Goal: Transaction & Acquisition: Purchase product/service

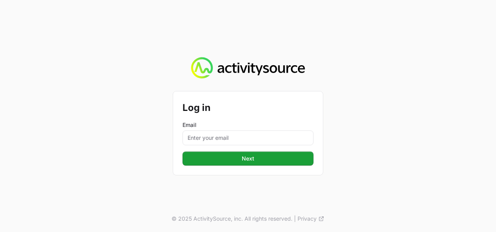
click at [243, 124] on label "Email" at bounding box center [248, 125] width 131 height 8
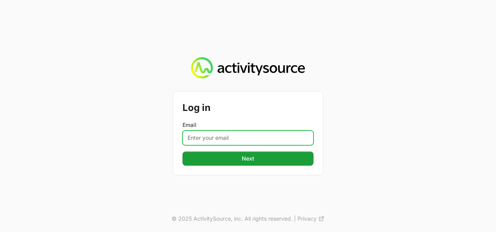
click at [243, 130] on input "Email" at bounding box center [248, 137] width 131 height 15
click at [242, 142] on input "Email" at bounding box center [248, 137] width 131 height 15
type input "[PERSON_NAME][EMAIL_ADDRESS][DOMAIN_NAME]"
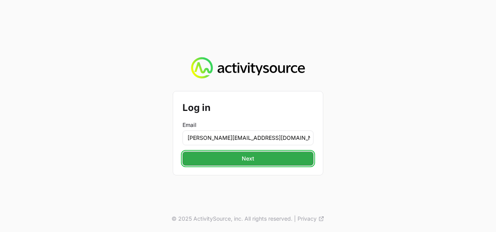
click at [286, 162] on button "Next" at bounding box center [248, 158] width 131 height 14
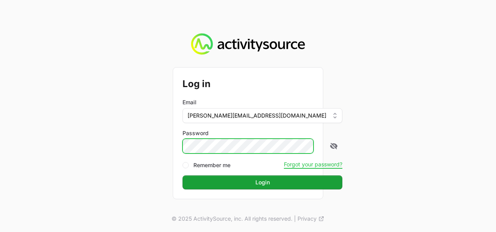
click at [183, 175] on button "Login" at bounding box center [263, 182] width 160 height 14
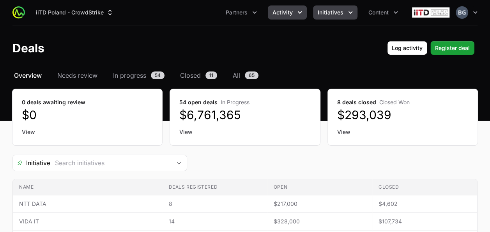
click at [325, 18] on button "Initiatives" at bounding box center [335, 12] width 44 height 14
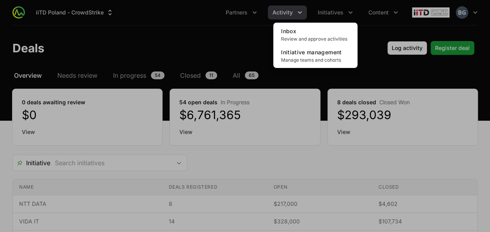
click at [213, 38] on div "Initiatives menu" at bounding box center [245, 116] width 490 height 232
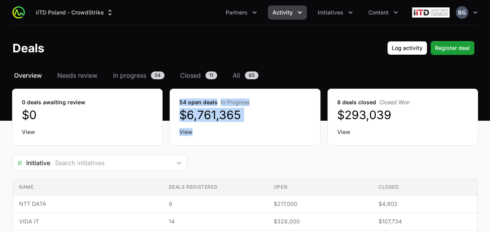
drag, startPoint x: 180, startPoint y: 103, endPoint x: 252, endPoint y: 125, distance: 75.7
click at [252, 125] on div "54 open deals In Progress $6,761,365 View" at bounding box center [245, 117] width 150 height 56
click at [236, 124] on div "54 open deals In Progress $6,761,365 View" at bounding box center [245, 117] width 150 height 56
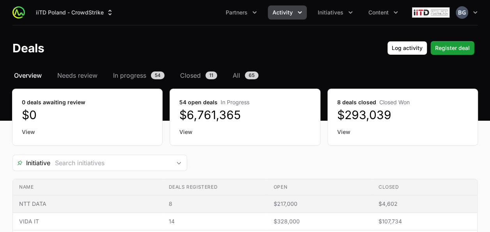
drag, startPoint x: 112, startPoint y: 186, endPoint x: 101, endPoint y: 92, distance: 94.2
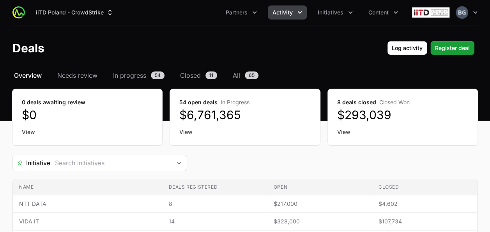
click at [332, 72] on nav "Overview Needs review In progress 54 Closed 11 All 65" at bounding box center [244, 75] width 465 height 9
drag, startPoint x: 182, startPoint y: 101, endPoint x: 249, endPoint y: 102, distance: 67.1
click at [249, 102] on dt "54 open deals In Progress" at bounding box center [244, 102] width 131 height 8
drag, startPoint x: 249, startPoint y: 102, endPoint x: 255, endPoint y: 112, distance: 11.9
click at [255, 112] on dd "$6,761,365" at bounding box center [244, 115] width 131 height 14
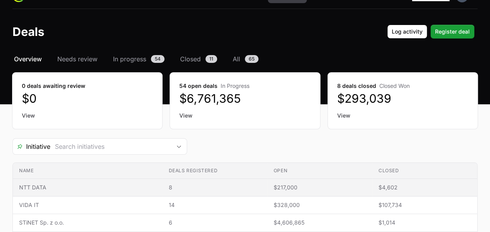
scroll to position [39, 0]
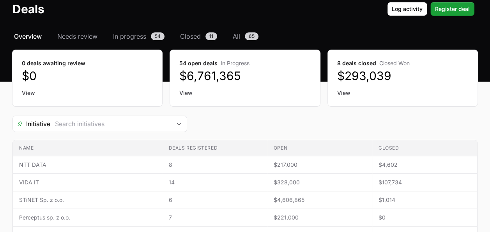
click at [294, 119] on div "Initiative" at bounding box center [244, 123] width 465 height 16
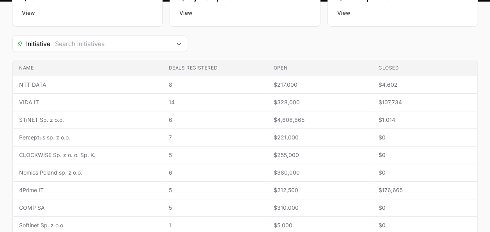
scroll to position [78, 0]
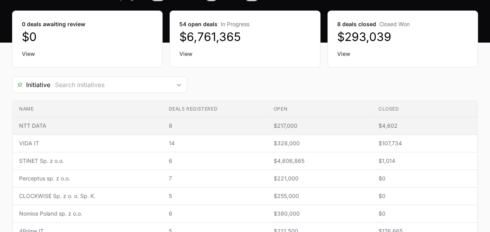
click at [230, 129] on td "Deals registered 8" at bounding box center [215, 126] width 105 height 18
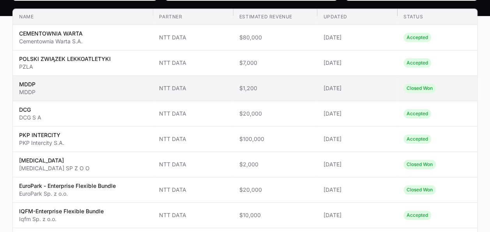
scroll to position [117, 0]
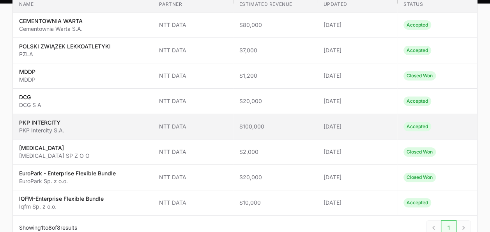
type input "NTT DATA"
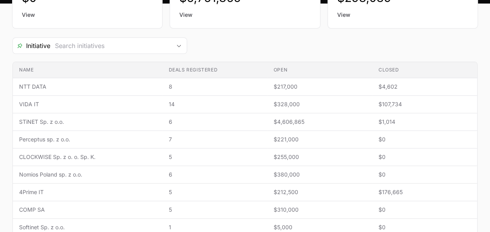
scroll to position [78, 0]
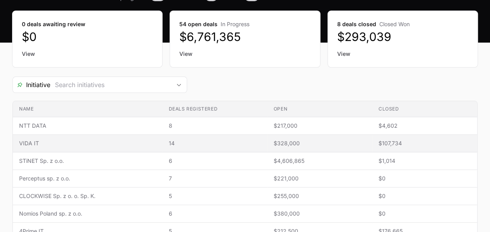
click at [85, 147] on td "Name VIDA IT" at bounding box center [88, 144] width 150 height 18
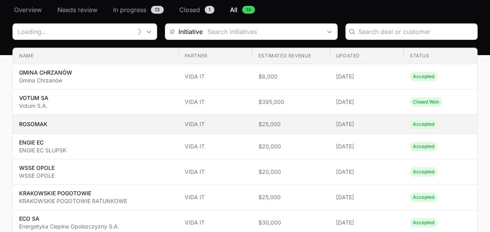
scroll to position [78, 0]
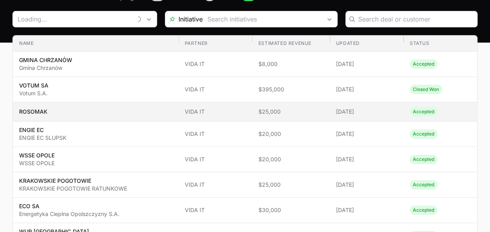
type input "VIDA IT"
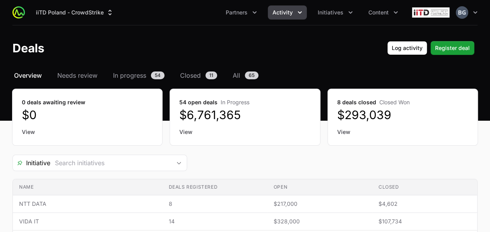
click at [276, 16] on span "Activity" at bounding box center [283, 13] width 20 height 8
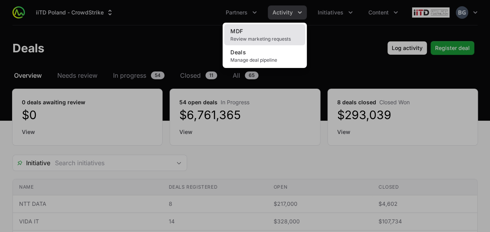
click at [270, 38] on span "Review marketing requests" at bounding box center [265, 39] width 69 height 6
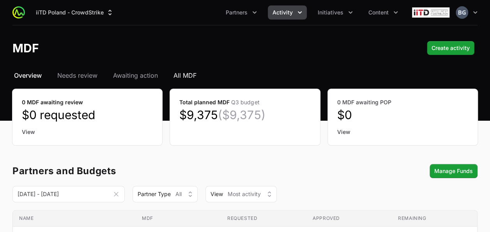
click at [184, 77] on span "All MDF" at bounding box center [185, 75] width 23 height 9
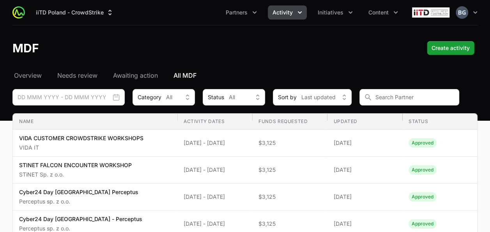
click at [226, 65] on header "MDF Create activity" at bounding box center [245, 47] width 490 height 45
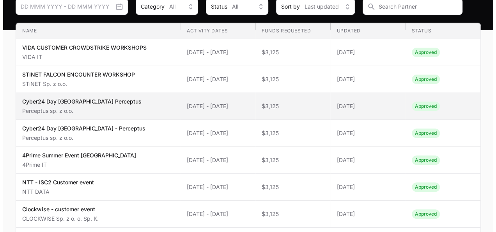
scroll to position [76, 0]
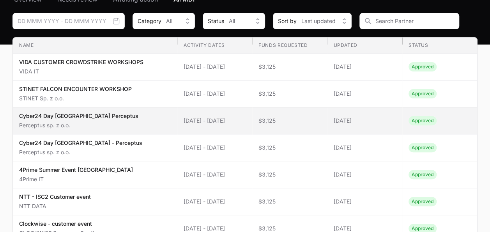
click at [112, 127] on span "Cyber24 Day Warsaw Perceptus Perceptus sp. z o.o." at bounding box center [95, 120] width 152 height 17
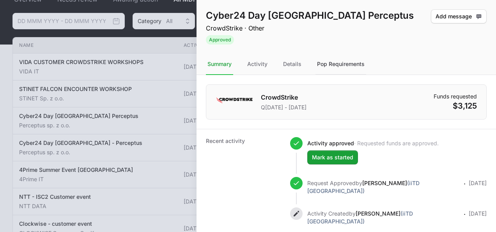
click at [335, 62] on div "Pop Requirements" at bounding box center [341, 64] width 51 height 21
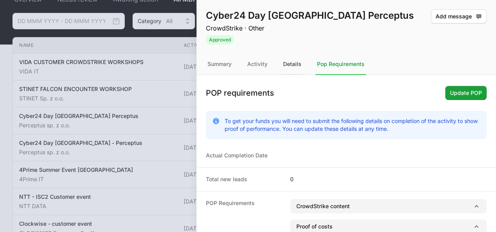
click at [291, 64] on div "Details" at bounding box center [292, 64] width 21 height 21
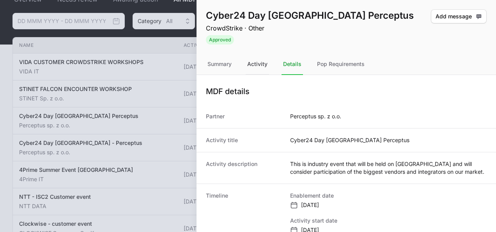
click at [256, 60] on div "Activity" at bounding box center [257, 64] width 23 height 21
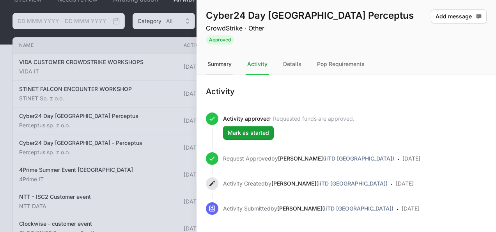
click at [213, 66] on div "Summary" at bounding box center [219, 64] width 27 height 21
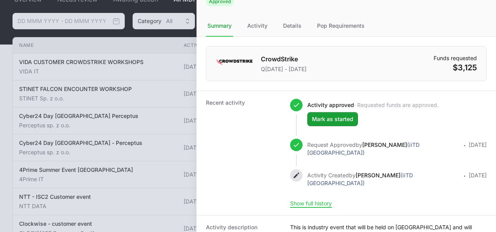
scroll to position [89, 0]
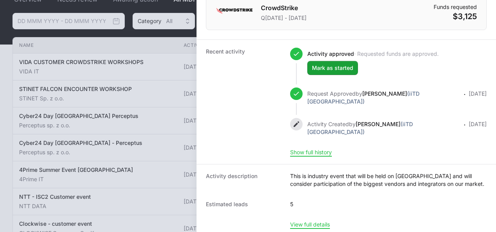
click at [0, 168] on html "iiTD [GEOGRAPHIC_DATA] - CrowdStrike Partners Activity Initiatives Content Open…" at bounding box center [248, 118] width 496 height 388
click at [0, 61] on html "iiTD [GEOGRAPHIC_DATA] - CrowdStrike Partners Activity Initiatives Content Open…" at bounding box center [248, 118] width 496 height 388
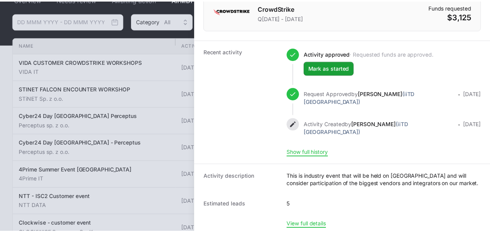
scroll to position [0, 0]
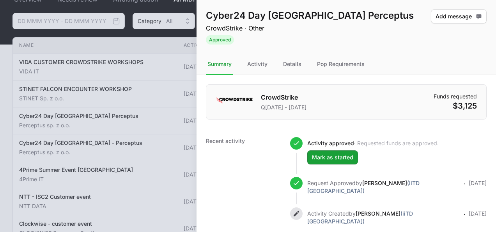
click at [48, 122] on div at bounding box center [248, 116] width 496 height 232
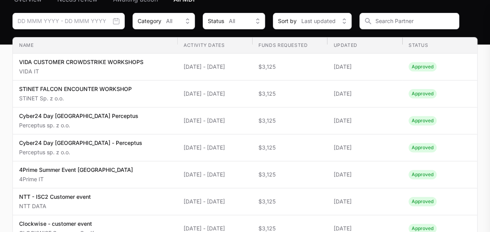
click at [66, 137] on div at bounding box center [245, 116] width 490 height 232
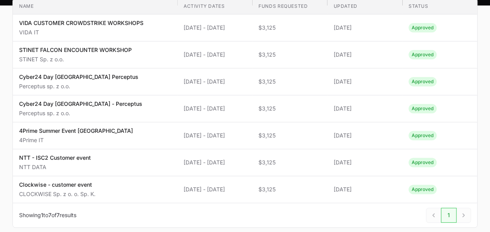
click at [3, 143] on div "Select a tab Overview Needs review Awaiting action All MDF Overview Needs revie…" at bounding box center [245, 101] width 490 height 291
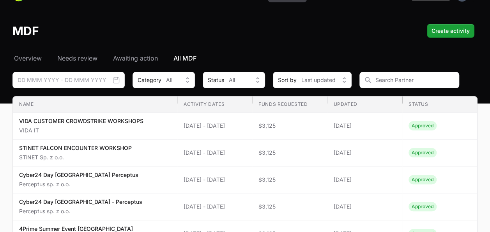
scroll to position [0, 0]
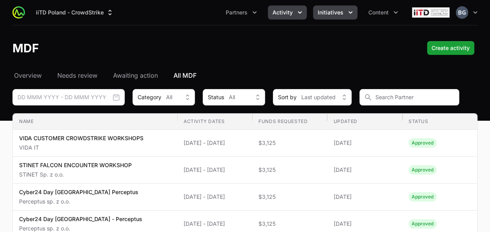
click at [338, 16] on button "Initiatives" at bounding box center [335, 12] width 44 height 14
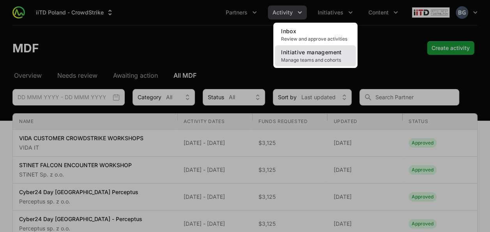
click at [336, 62] on span "Manage teams and cohorts" at bounding box center [315, 60] width 69 height 6
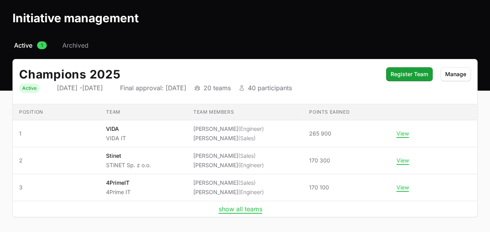
scroll to position [59, 0]
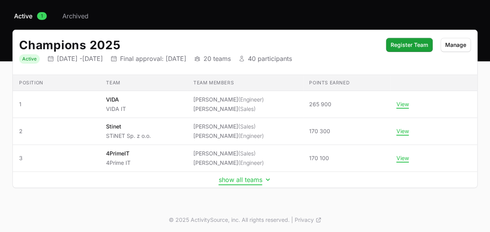
click at [233, 176] on button "show all teams" at bounding box center [245, 180] width 53 height 8
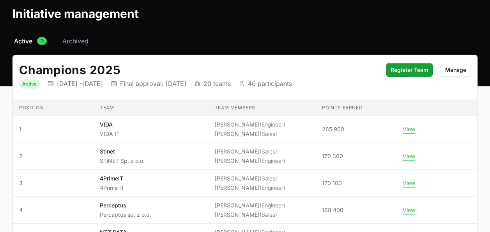
scroll to position [0, 0]
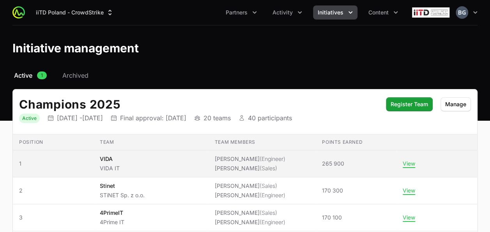
click at [242, 167] on li "[PERSON_NAME] (Sales)" at bounding box center [250, 168] width 71 height 8
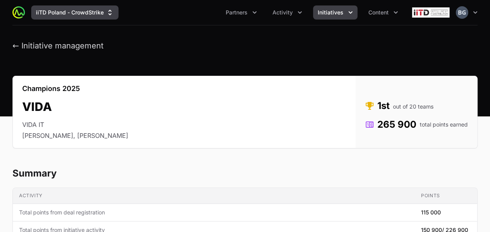
click at [79, 11] on button "iiTD Poland - CrowdStrike" at bounding box center [74, 12] width 87 height 14
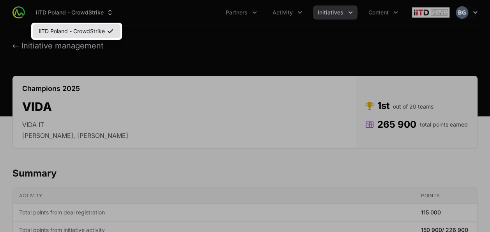
click at [83, 30] on link "iiTD Poland - CrowdStrike" at bounding box center [77, 31] width 88 height 14
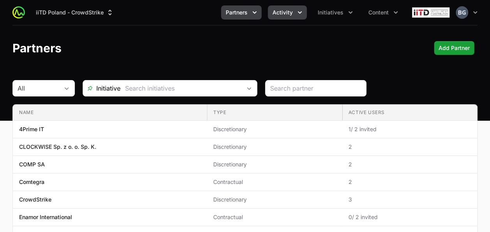
click at [269, 13] on button "Activity" at bounding box center [287, 12] width 39 height 14
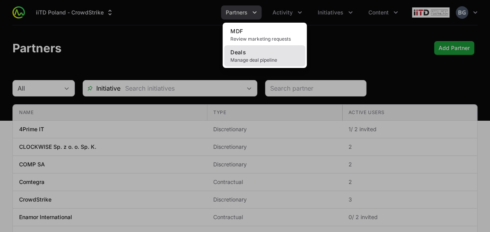
click at [280, 51] on link "Deals Manage deal pipeline" at bounding box center [264, 55] width 81 height 21
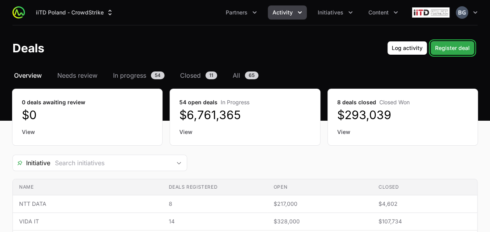
click at [466, 53] on button "Register deal" at bounding box center [453, 48] width 44 height 14
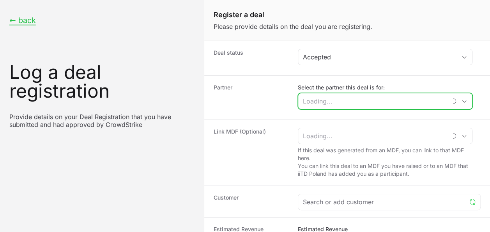
click at [376, 94] on input "Select the partner this deal is for:" at bounding box center [372, 101] width 149 height 16
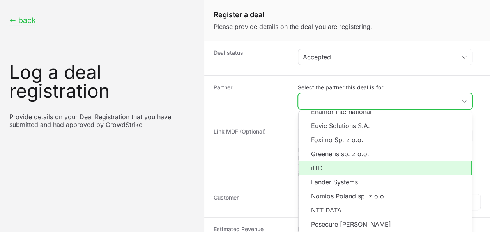
scroll to position [78, 0]
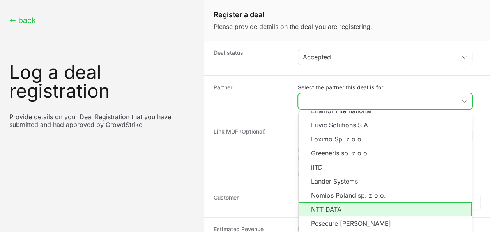
click at [342, 208] on li "NTT DATA" at bounding box center [385, 209] width 173 height 14
type input "NTT DATA"
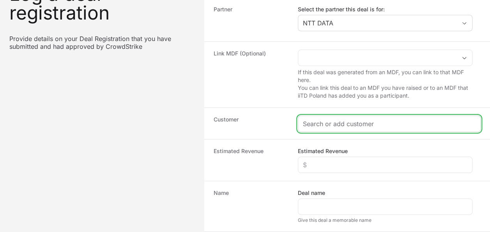
click at [339, 124] on input "Create activity form" at bounding box center [389, 123] width 173 height 9
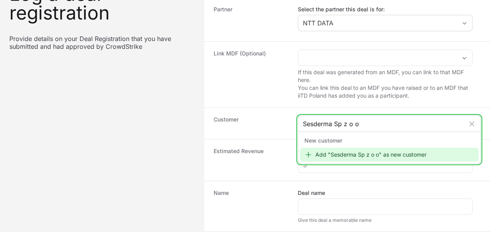
type input "Sesderma Sp z o o"
click at [365, 155] on div "Add "Sesderma Sp z o o" as new customer" at bounding box center [389, 154] width 179 height 14
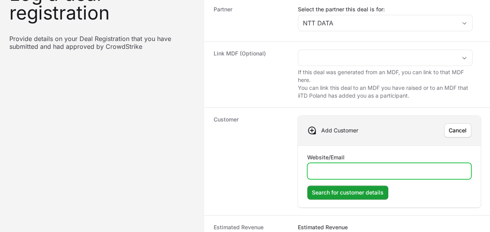
paste input "[DOMAIN_NAME][URL]"
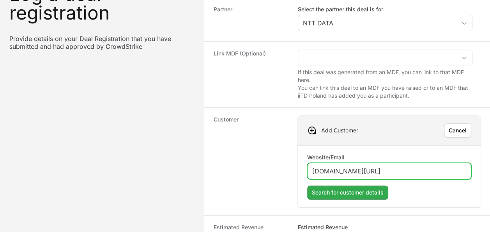
type input "[DOMAIN_NAME][URL]"
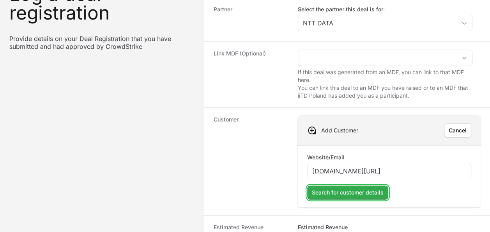
click at [355, 190] on span "Search for customer details" at bounding box center [348, 192] width 72 height 9
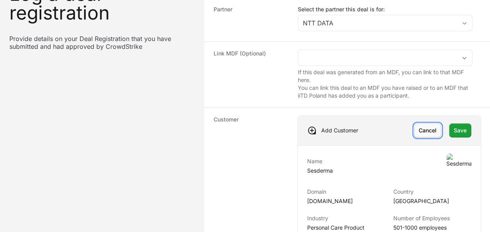
click at [430, 133] on span "Cancel" at bounding box center [428, 130] width 18 height 9
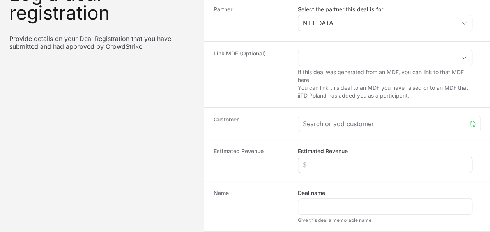
click at [398, 153] on div "Estimated Revenue" at bounding box center [385, 160] width 175 height 26
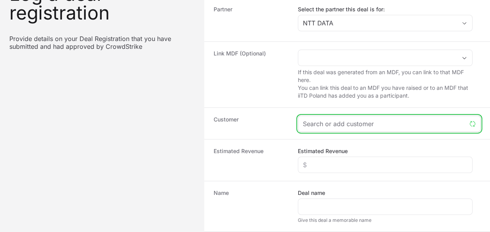
click at [383, 126] on input "Create activity form" at bounding box center [384, 123] width 163 height 9
paste input "[DOMAIN_NAME][URL]"
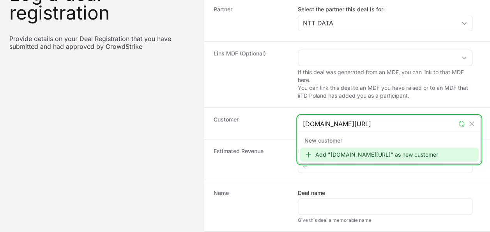
type input "[DOMAIN_NAME][URL]"
click at [385, 152] on div "Add "[DOMAIN_NAME][URL]" as new customer" at bounding box center [389, 154] width 179 height 14
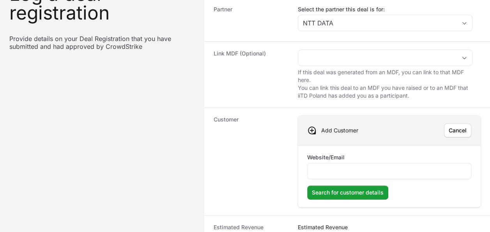
click at [380, 160] on div "Website/Email" at bounding box center [389, 166] width 164 height 26
click at [384, 164] on div "Create activity form" at bounding box center [389, 171] width 164 height 16
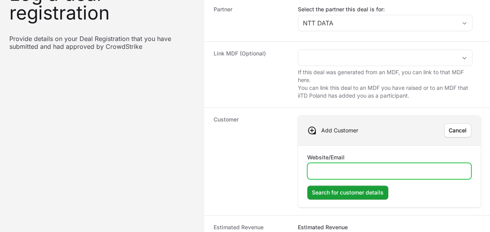
click at [385, 166] on input "Website/Email" at bounding box center [389, 170] width 154 height 9
paste input "[DOMAIN_NAME][URL]"
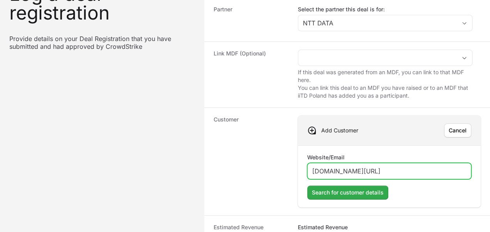
type input "[DOMAIN_NAME][URL]"
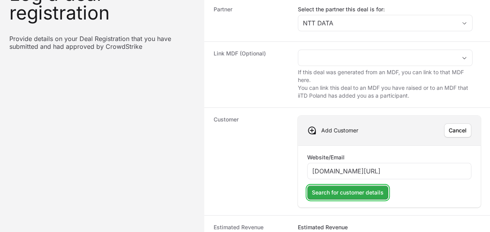
click at [379, 185] on button "Search for customer details" at bounding box center [347, 192] width 81 height 14
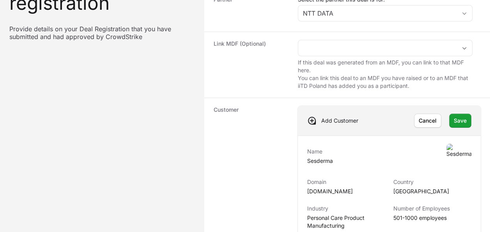
scroll to position [117, 0]
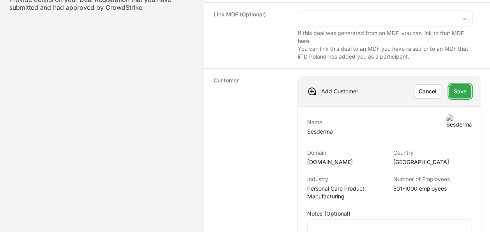
click at [459, 90] on span "Save" at bounding box center [460, 91] width 13 height 9
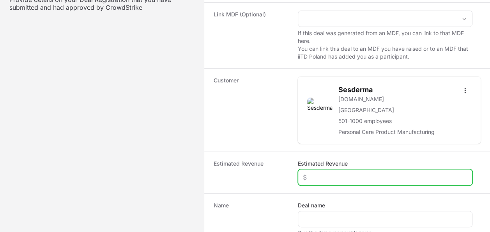
click at [339, 173] on input "Estimated Revenue" at bounding box center [385, 176] width 165 height 9
type input "$7,000"
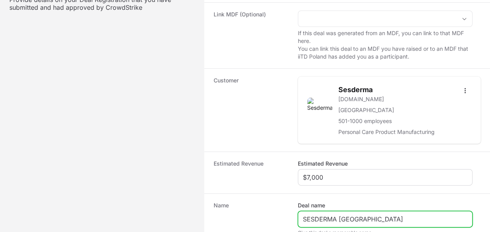
type input "SESDERMA [GEOGRAPHIC_DATA]"
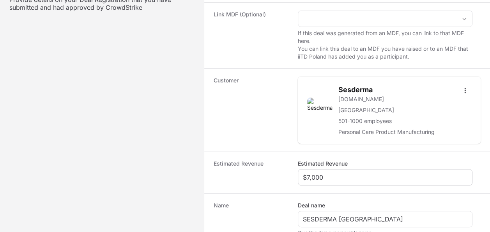
scroll to position [230, 0]
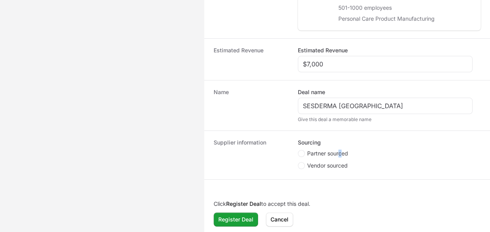
click at [340, 151] on span "Partner sourced" at bounding box center [327, 153] width 41 height 8
drag, startPoint x: 340, startPoint y: 151, endPoint x: 289, endPoint y: 147, distance: 50.9
click at [278, 145] on dt "Supplier information" at bounding box center [251, 154] width 75 height 33
click at [305, 152] on span "Create activity form" at bounding box center [302, 153] width 9 height 7
click at [299, 151] on input "Partner sourced" at bounding box center [298, 150] width 1 height 1
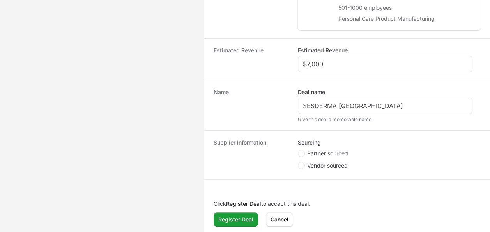
radio input "true"
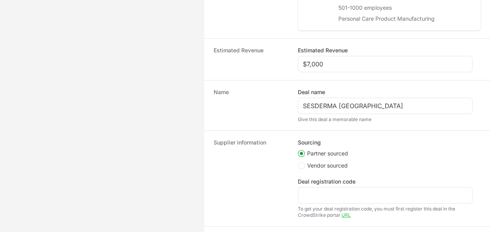
scroll to position [277, 0]
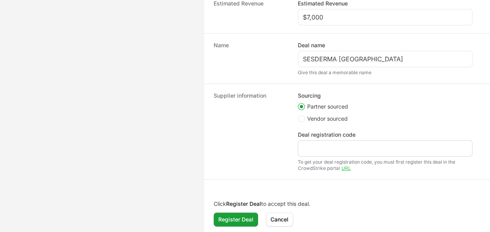
drag, startPoint x: 321, startPoint y: 156, endPoint x: 326, endPoint y: 147, distance: 10.2
click at [321, 156] on div "Deal registration code To get your deal registration code, you must first regis…" at bounding box center [385, 151] width 175 height 41
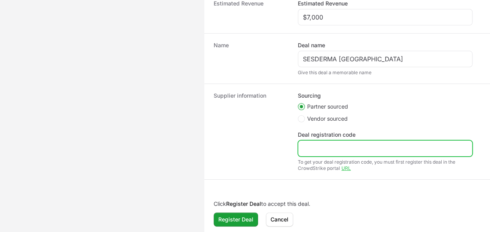
click at [326, 147] on input "Deal registration code" at bounding box center [385, 148] width 165 height 9
paste input "DR-481772e9"
type input "DR-481772e9"
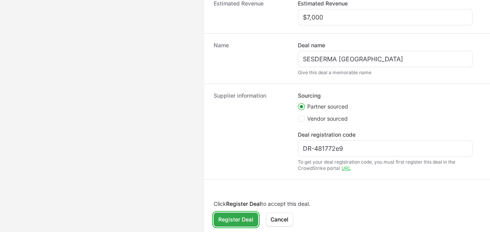
click at [239, 220] on span "Register Deal" at bounding box center [235, 219] width 35 height 9
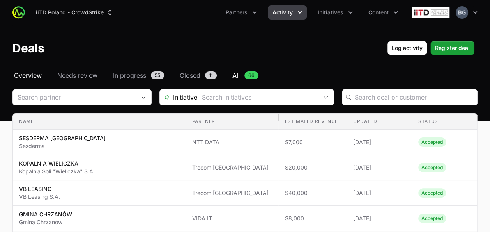
click at [38, 78] on span "Overview" at bounding box center [28, 75] width 28 height 9
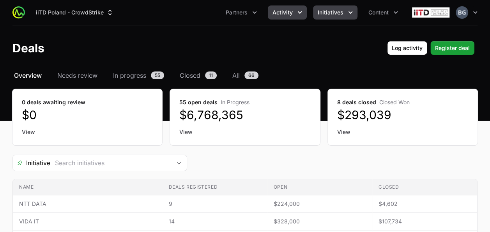
click at [341, 13] on span "Initiatives" at bounding box center [331, 13] width 26 height 8
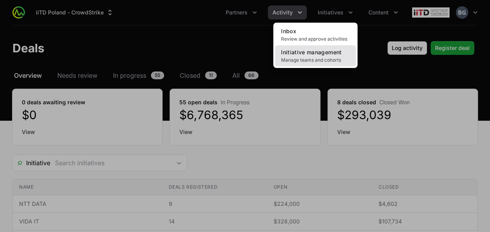
click at [325, 60] on span "Manage teams and cohorts" at bounding box center [315, 60] width 69 height 6
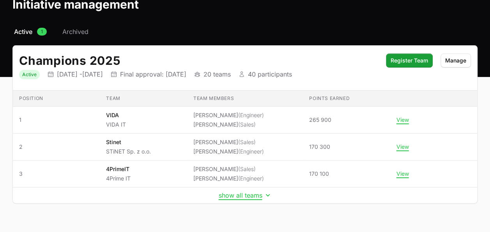
scroll to position [59, 0]
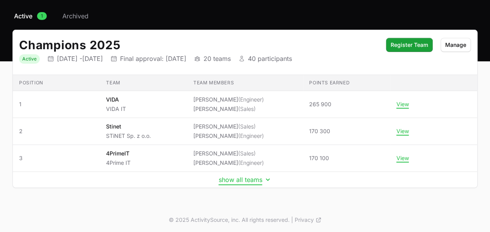
click at [260, 178] on button "show all teams" at bounding box center [245, 180] width 53 height 8
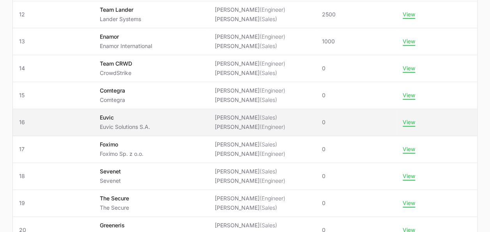
scroll to position [429, 0]
